Goal: Task Accomplishment & Management: Complete application form

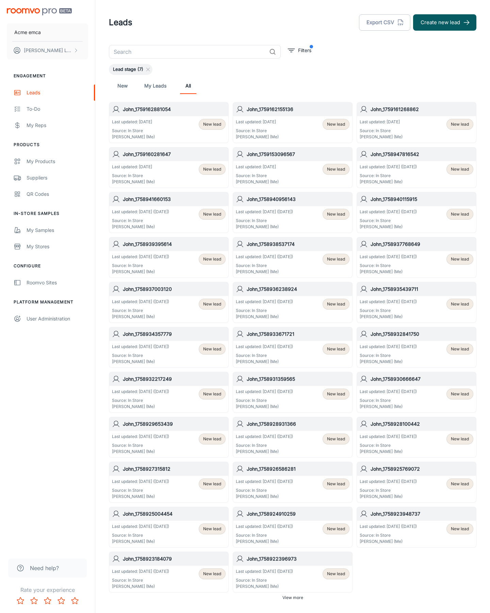
click at [445, 22] on button "Create new lead" at bounding box center [444, 22] width 63 height 16
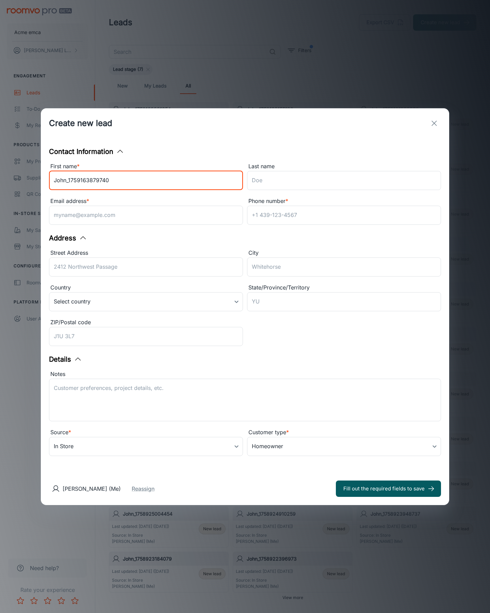
type input "John_1759163879740"
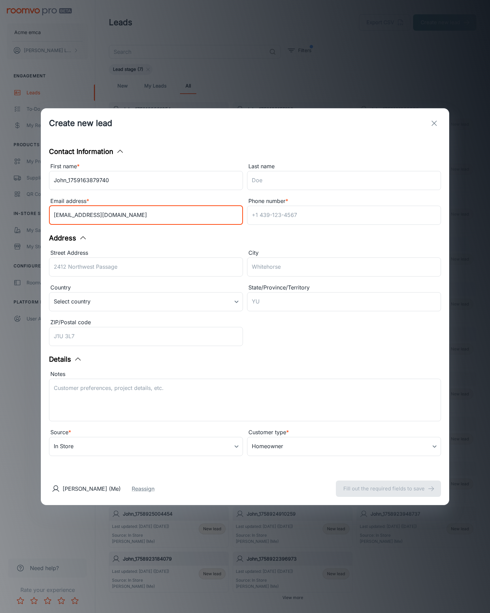
type input "[EMAIL_ADDRESS][DOMAIN_NAME]"
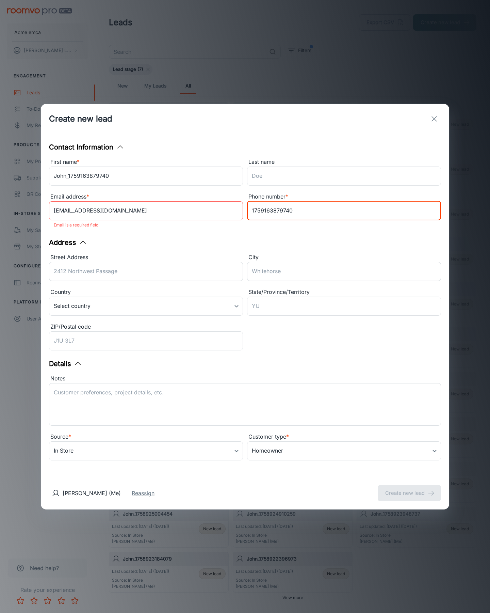
type input "1759163879740"
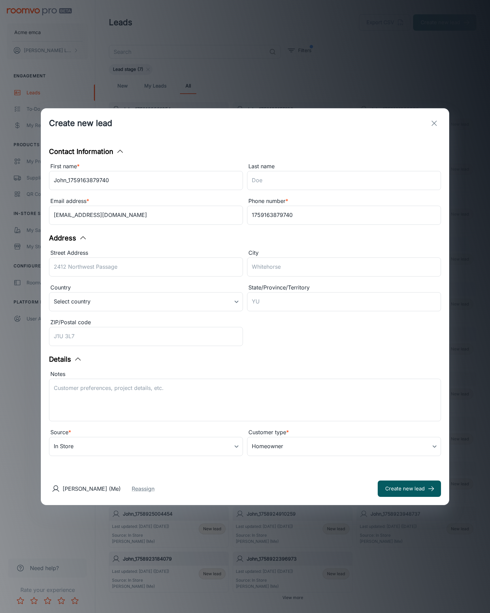
click at [410, 488] on button "Create new lead" at bounding box center [409, 489] width 63 height 16
